Goal: Task Accomplishment & Management: Use online tool/utility

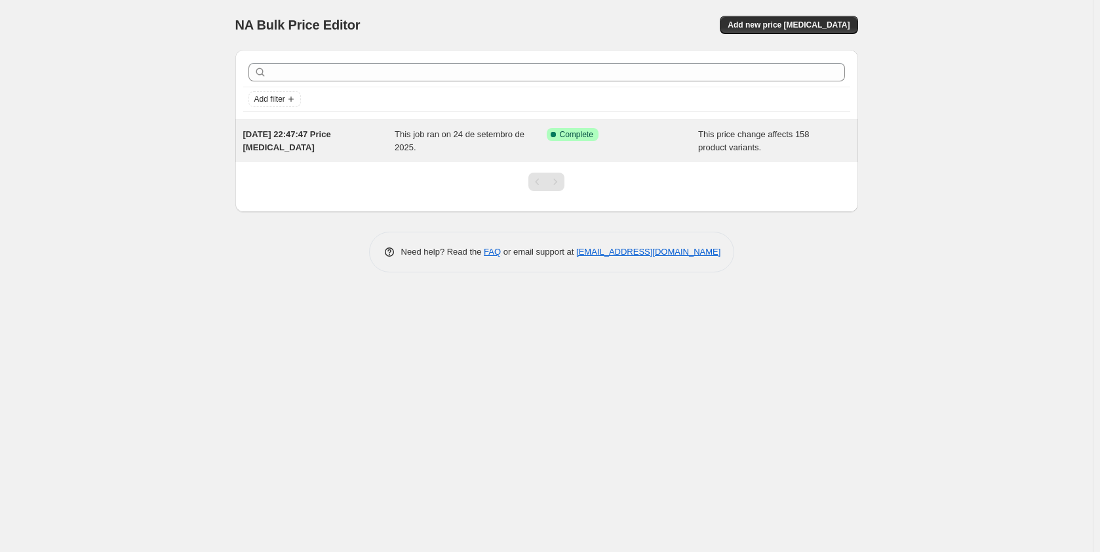
click at [594, 159] on div "24/09/2025, 22:47:47 Price change job This job ran on 24 de setembro de 2025. S…" at bounding box center [546, 141] width 623 height 42
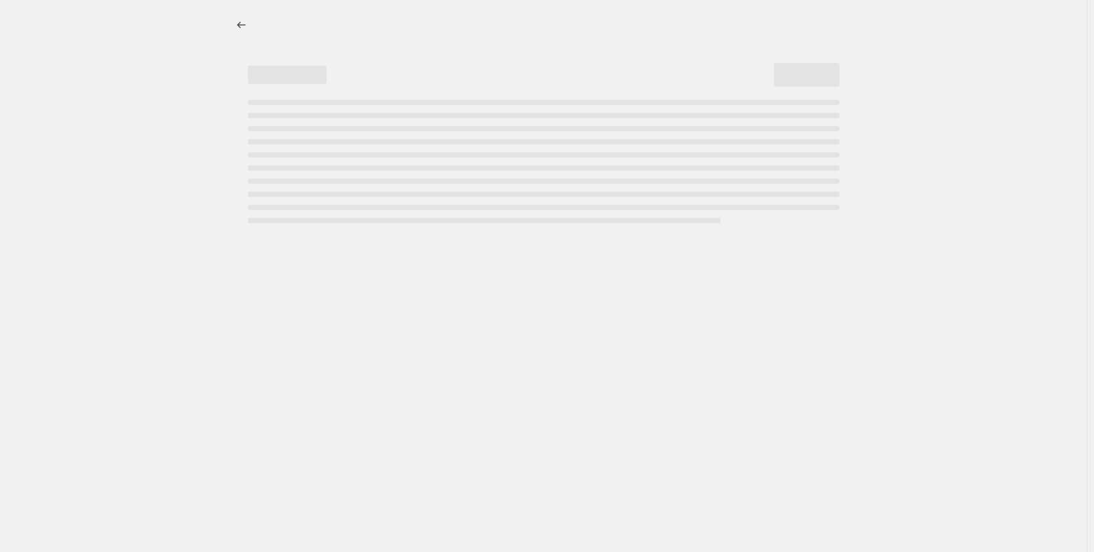
select select "ecap"
select select "pp"
